Goal: Obtain resource: Download file/media

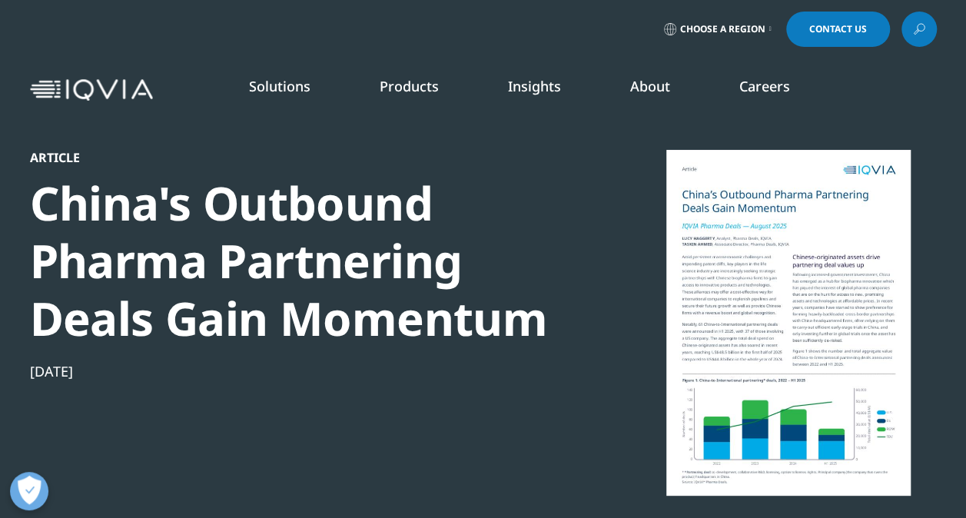
click at [728, 244] on div at bounding box center [788, 323] width 297 height 346
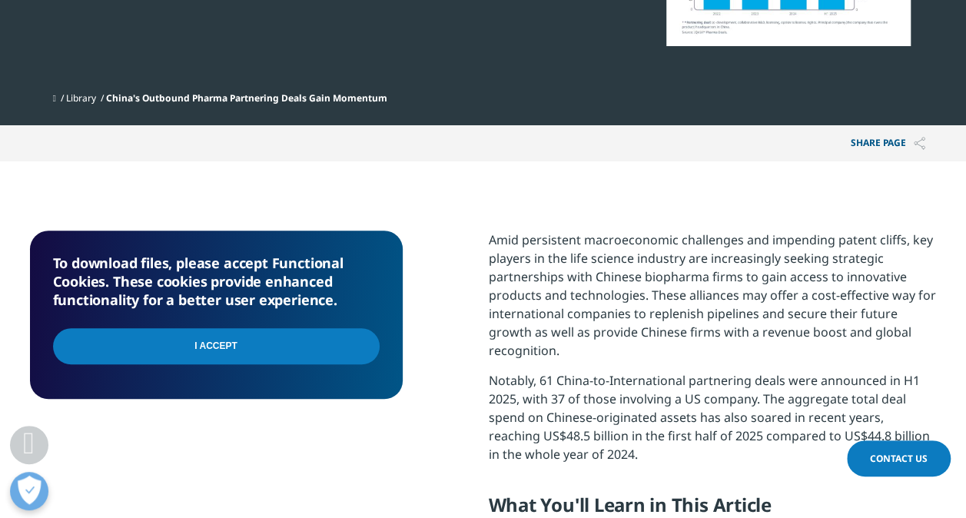
scroll to position [538, 0]
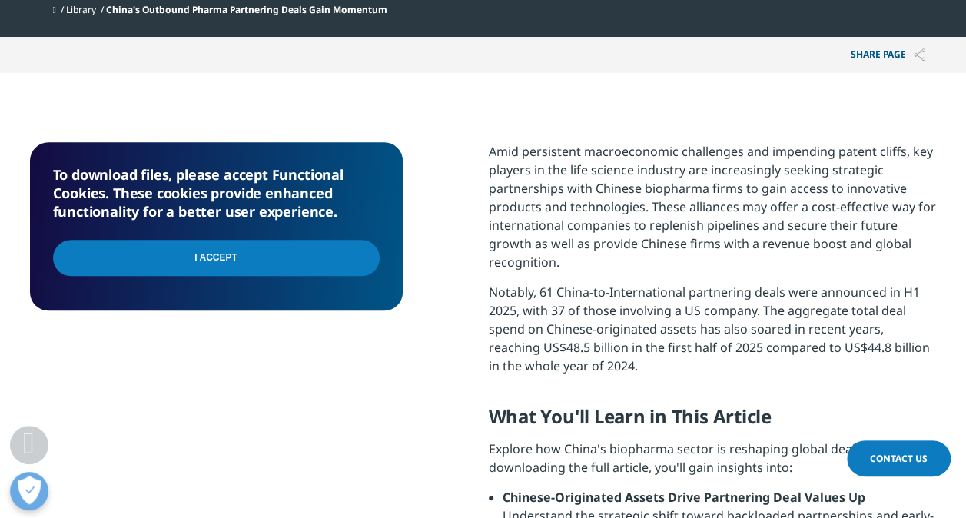
click at [209, 256] on input "I Accept" at bounding box center [216, 258] width 327 height 36
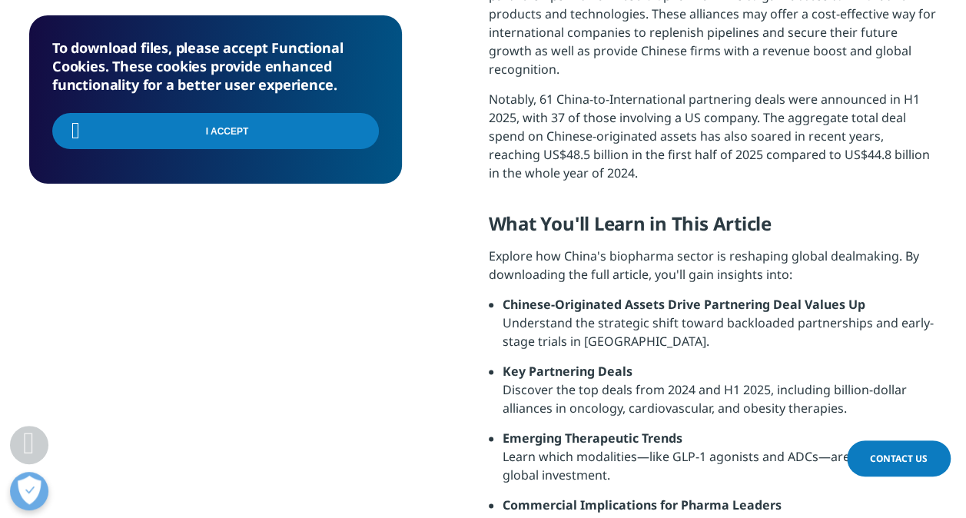
scroll to position [768, 0]
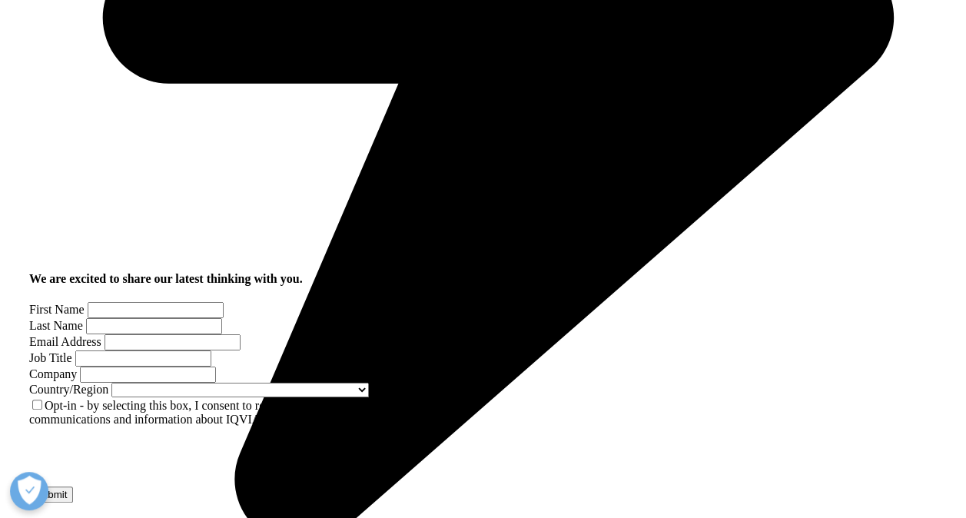
scroll to position [919, 0]
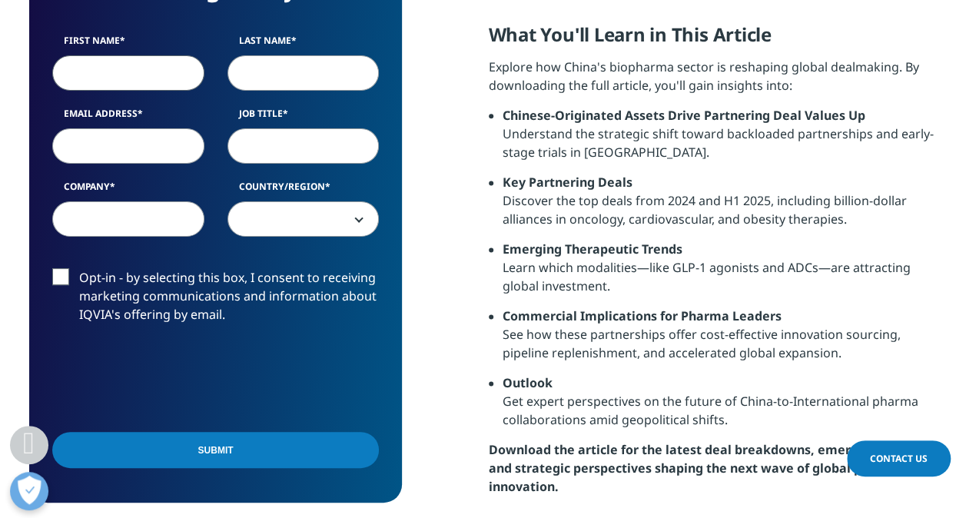
click at [91, 72] on input "First Name" at bounding box center [128, 72] width 152 height 35
type input "Andreas"
type input "Werner"
type input "andreas.werner@boehringer-ingelheim.com"
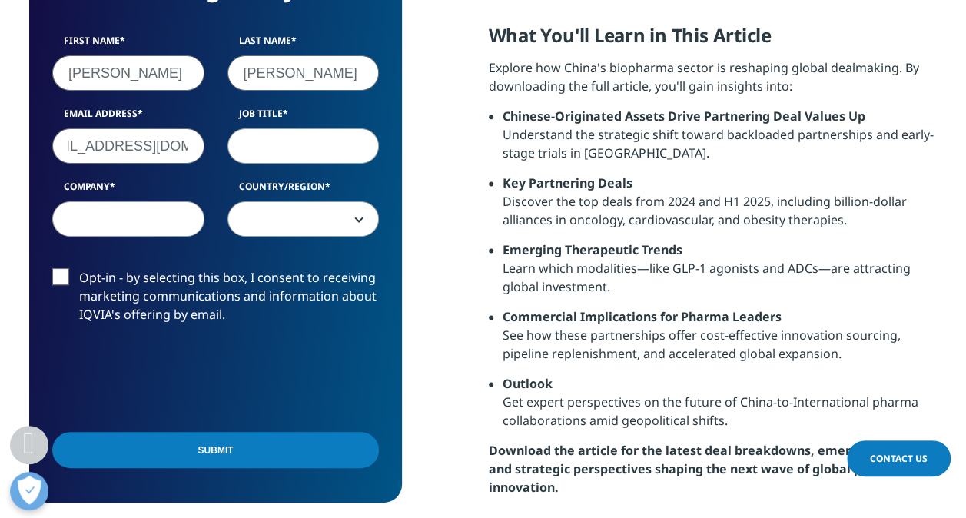
scroll to position [0, 0]
drag, startPoint x: 118, startPoint y: 150, endPoint x: 128, endPoint y: 151, distance: 10.0
click at [118, 149] on input "andreas.werner@boehringer-ingelheim.com" at bounding box center [128, 145] width 152 height 35
type input "Strategy"
click at [177, 219] on input "Company" at bounding box center [128, 218] width 152 height 35
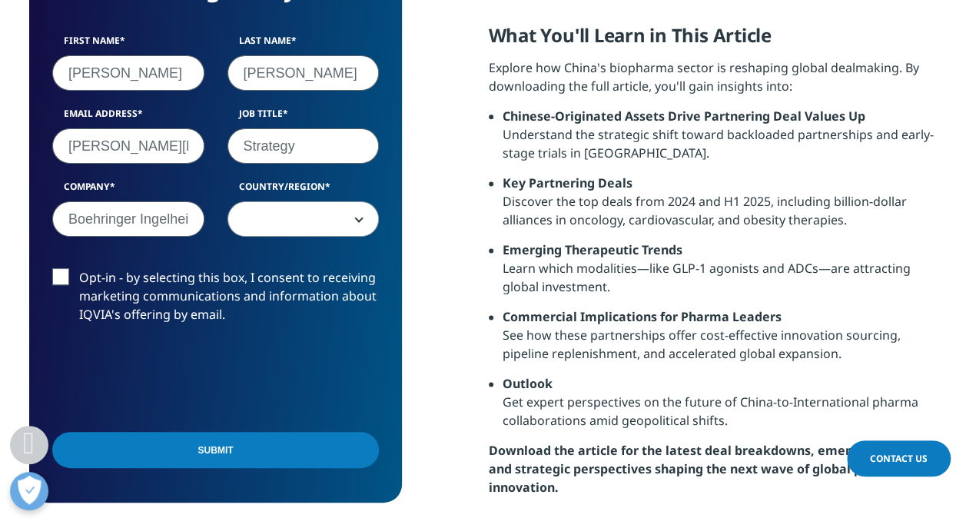
scroll to position [0, 12]
type input "Boehringer Ingelheim"
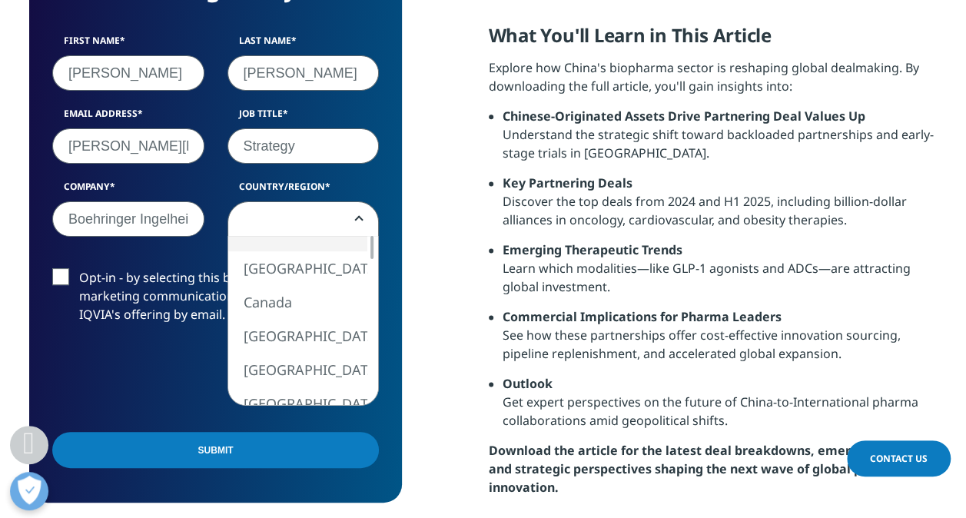
click at [356, 219] on b at bounding box center [356, 219] width 0 height 0
click at [372, 266] on div at bounding box center [371, 262] width 3 height 23
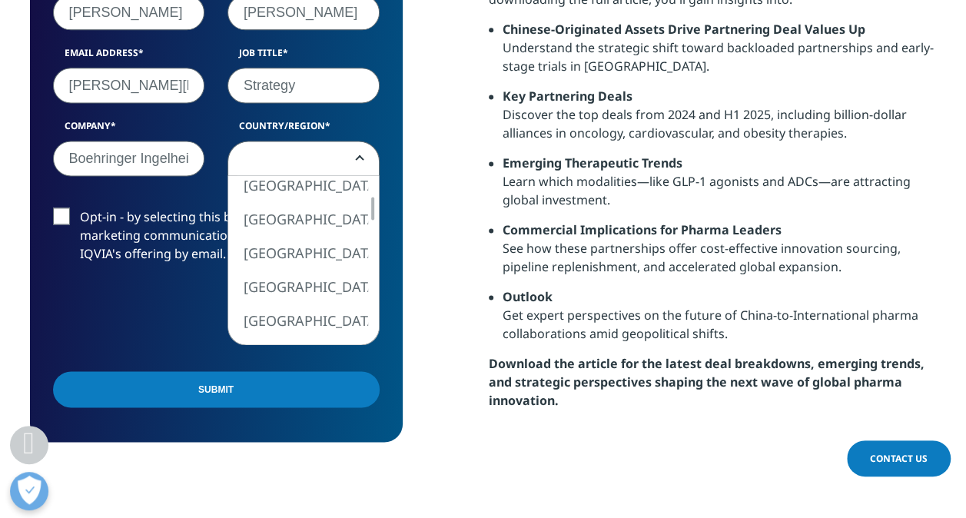
scroll to position [919, 0]
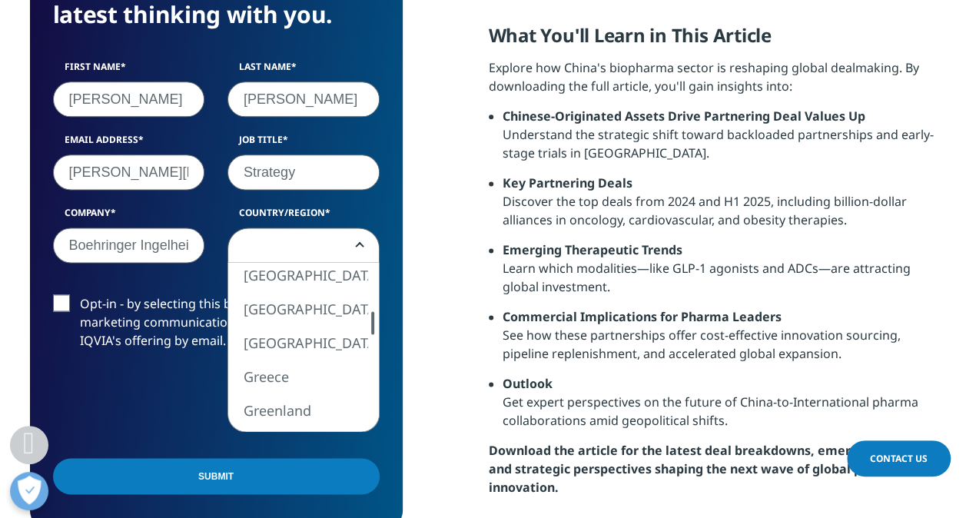
click at [367, 320] on div at bounding box center [373, 322] width 12 height 23
select select "[GEOGRAPHIC_DATA]"
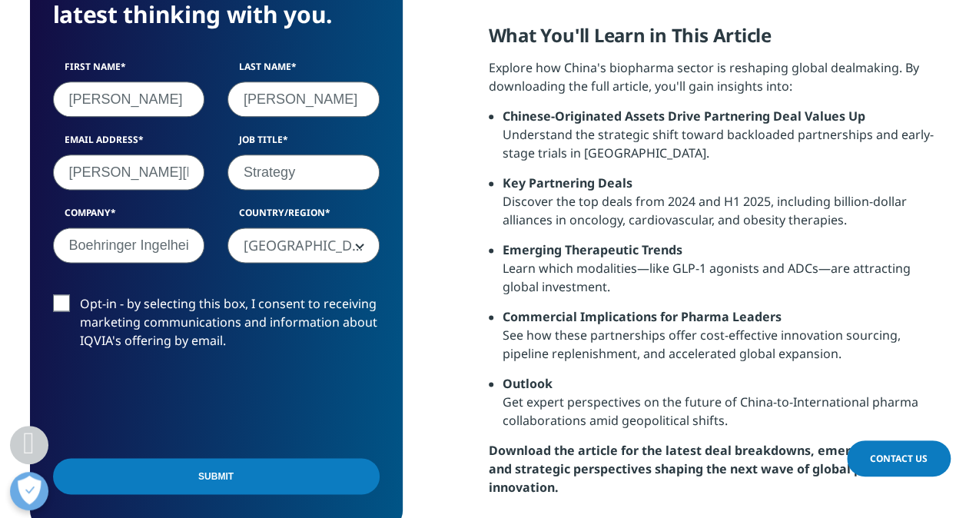
click at [192, 470] on input "Submit" at bounding box center [216, 476] width 327 height 36
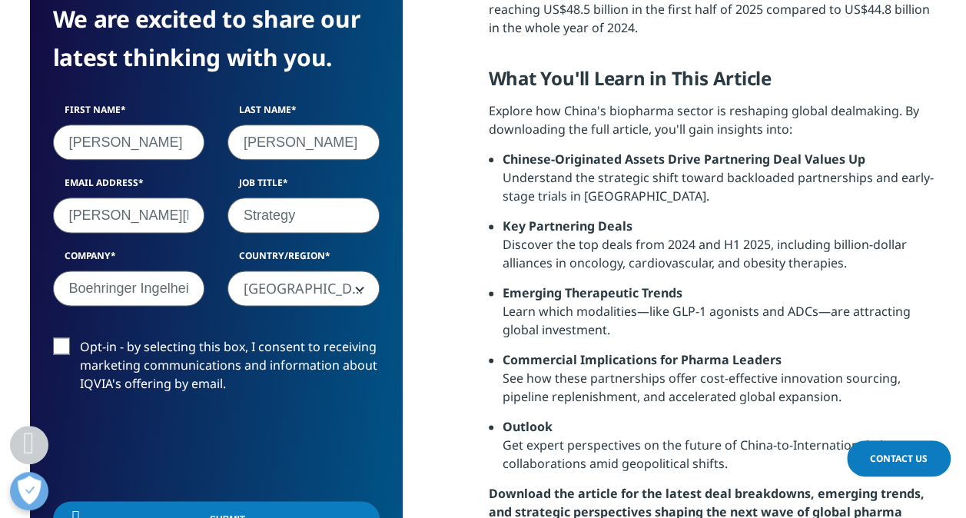
scroll to position [8, 8]
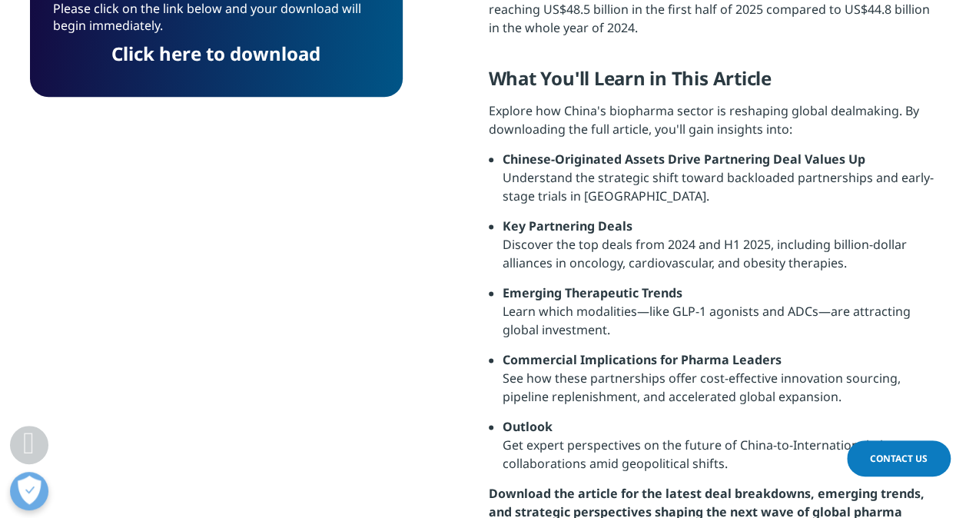
drag, startPoint x: 255, startPoint y: 57, endPoint x: 310, endPoint y: 187, distance: 141.9
click at [255, 57] on link "Click here to download" at bounding box center [215, 53] width 209 height 25
